Goal: Task Accomplishment & Management: Manage account settings

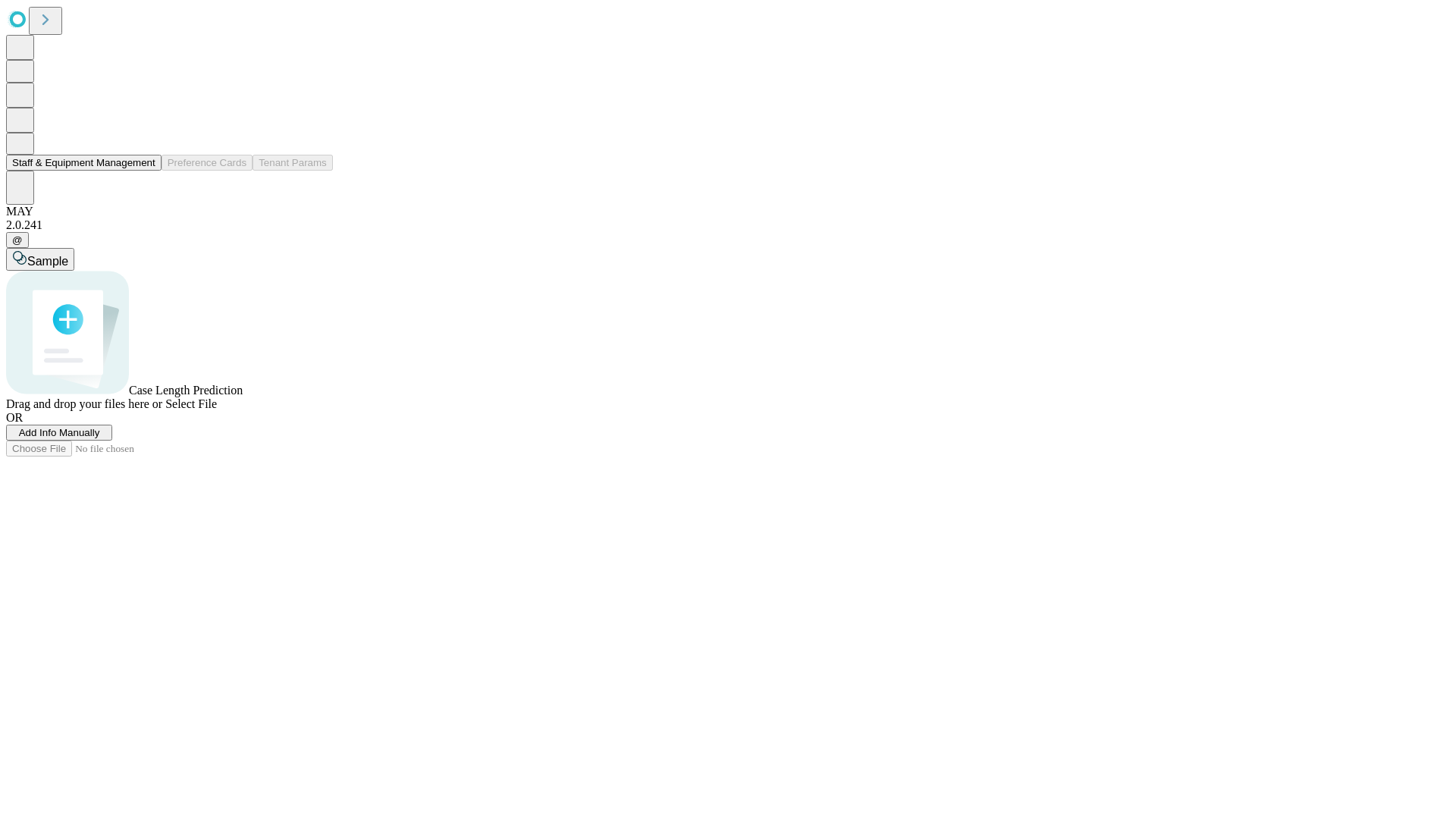
click at [145, 171] on button "Staff & Equipment Management" at bounding box center [83, 162] width 155 height 16
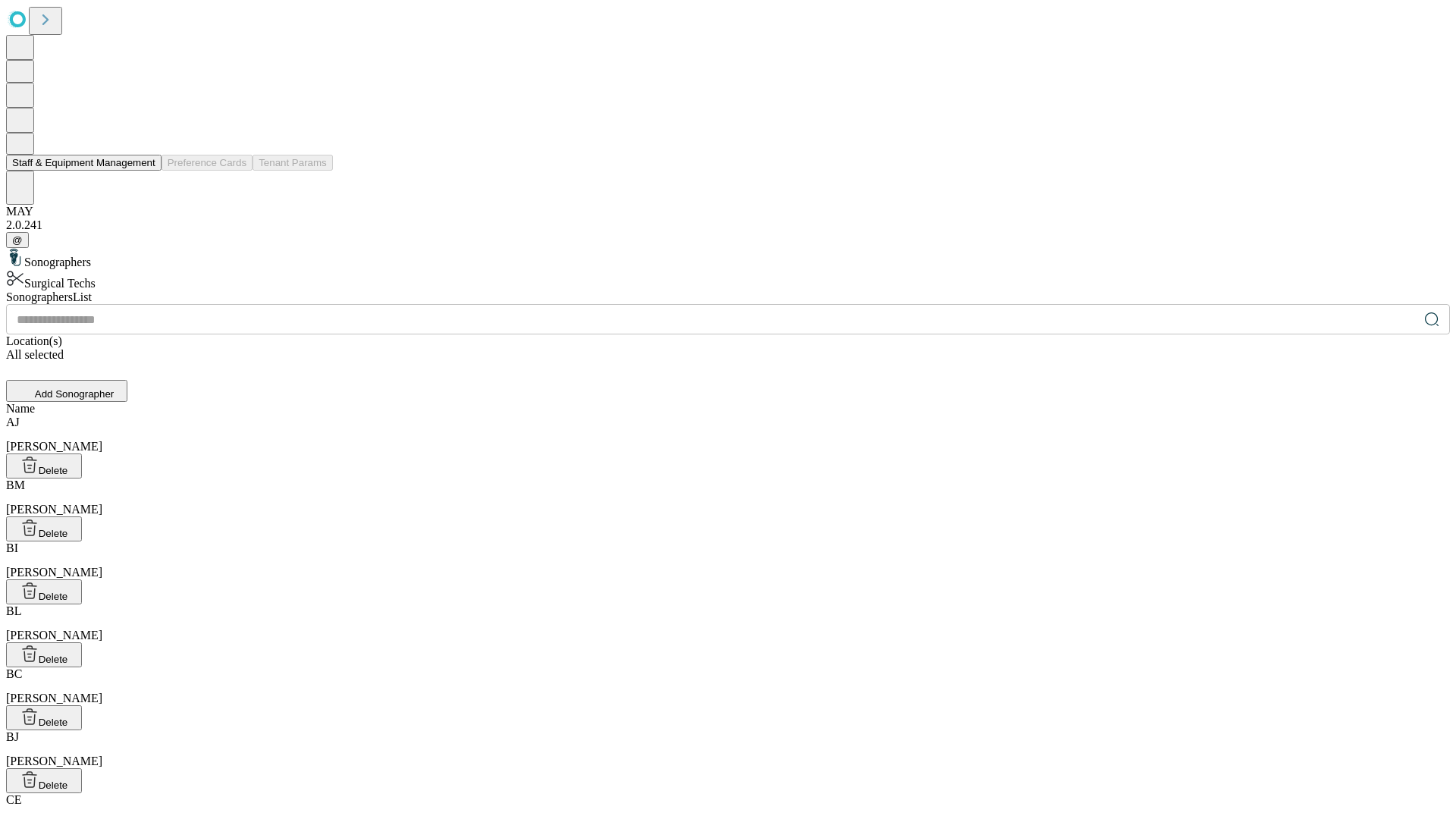
click at [145, 171] on button "Staff & Equipment Management" at bounding box center [83, 162] width 155 height 16
